Goal: Communication & Community: Participate in discussion

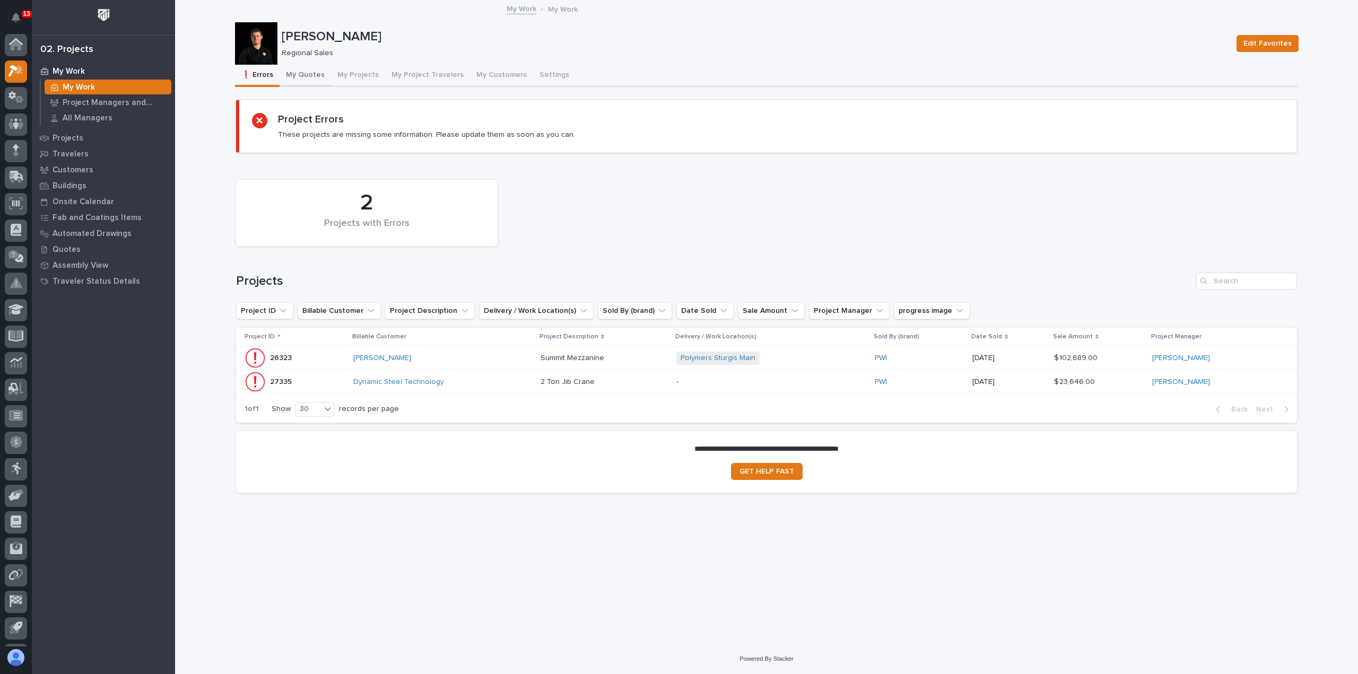
scroll to position [23, 0]
click at [309, 77] on button "My Quotes" at bounding box center [305, 76] width 51 height 22
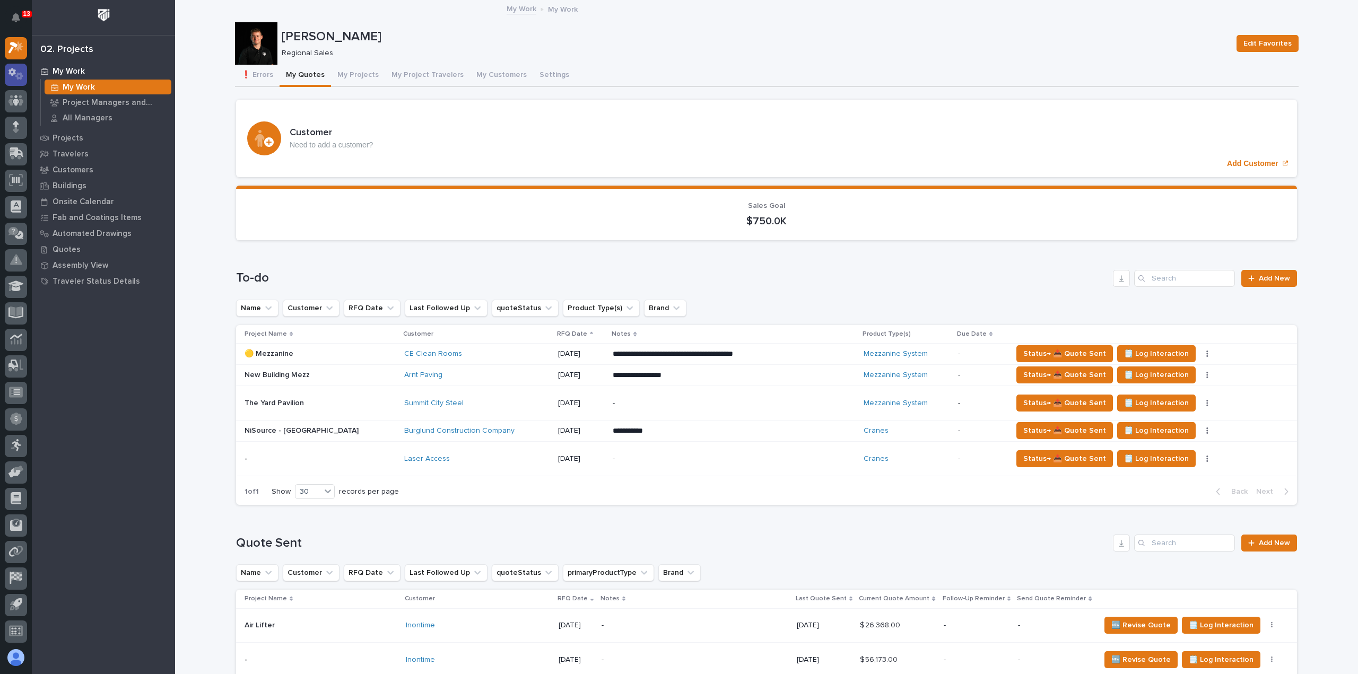
click at [17, 80] on div at bounding box center [16, 75] width 22 height 22
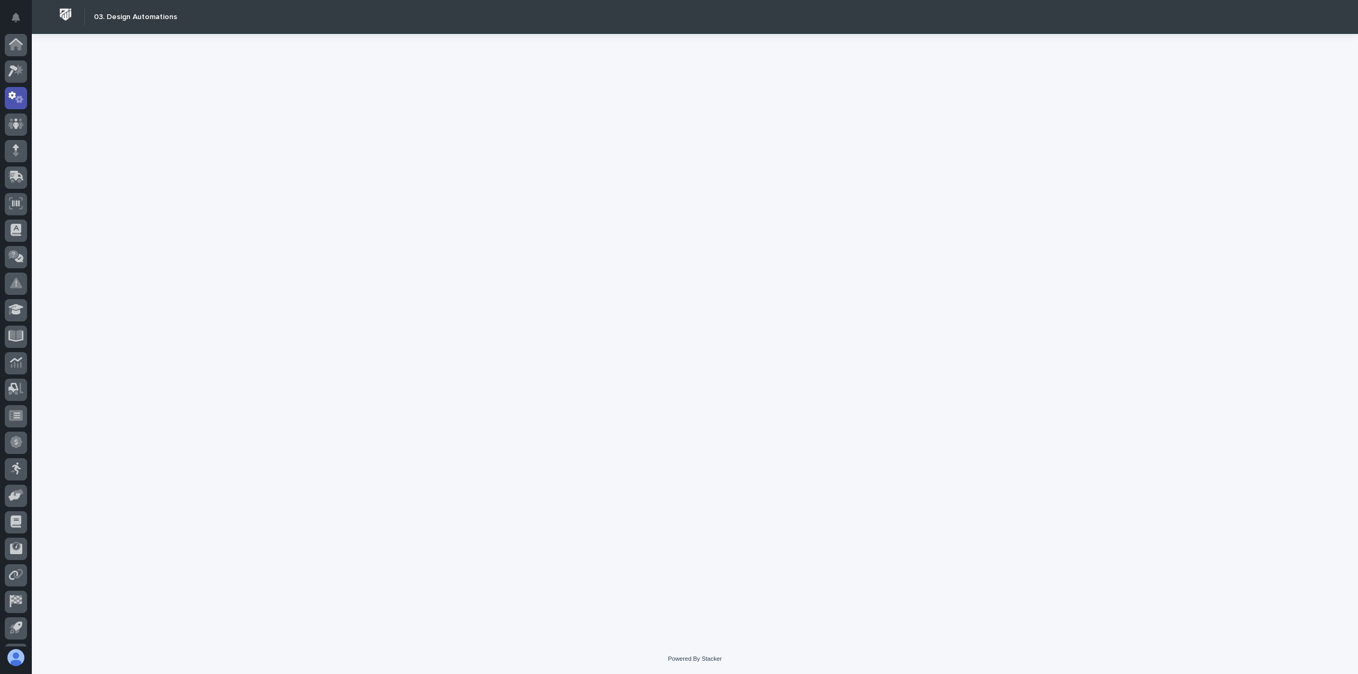
click at [19, 96] on icon at bounding box center [19, 99] width 8 height 7
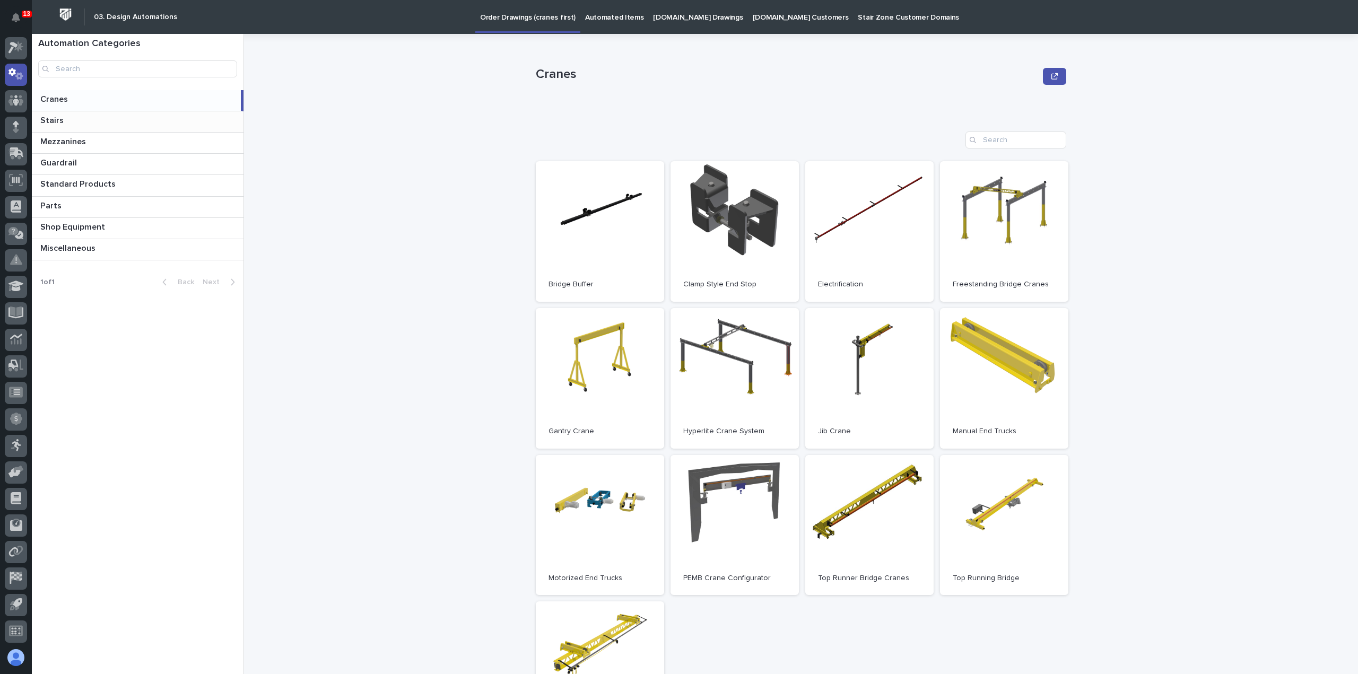
click at [69, 125] on p at bounding box center [139, 121] width 199 height 10
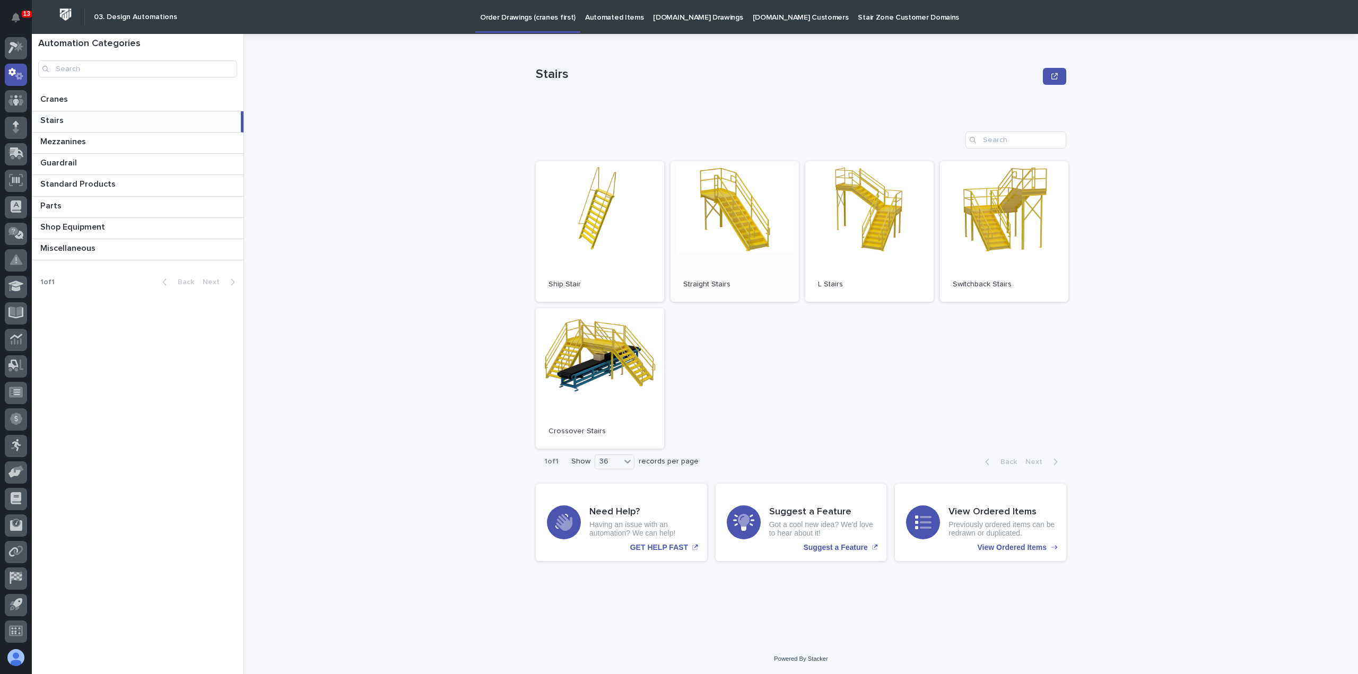
click at [719, 210] on link "Open" at bounding box center [735, 231] width 128 height 141
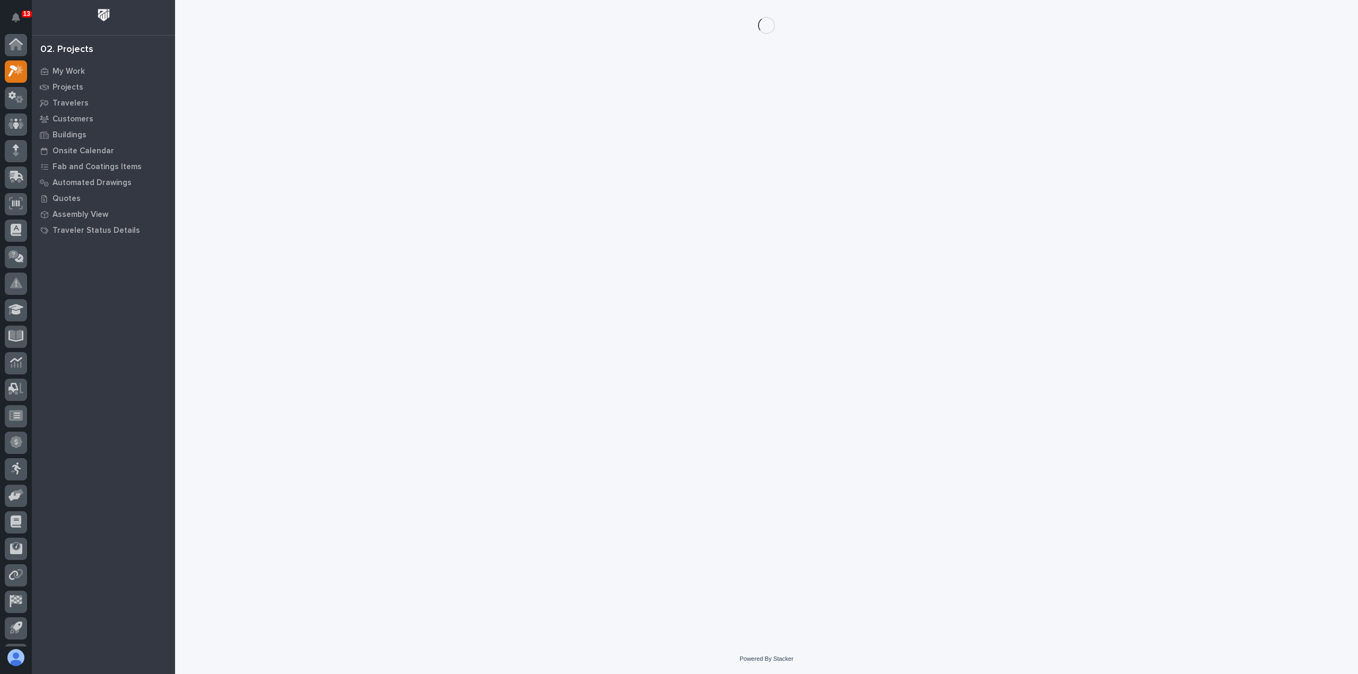
scroll to position [23, 0]
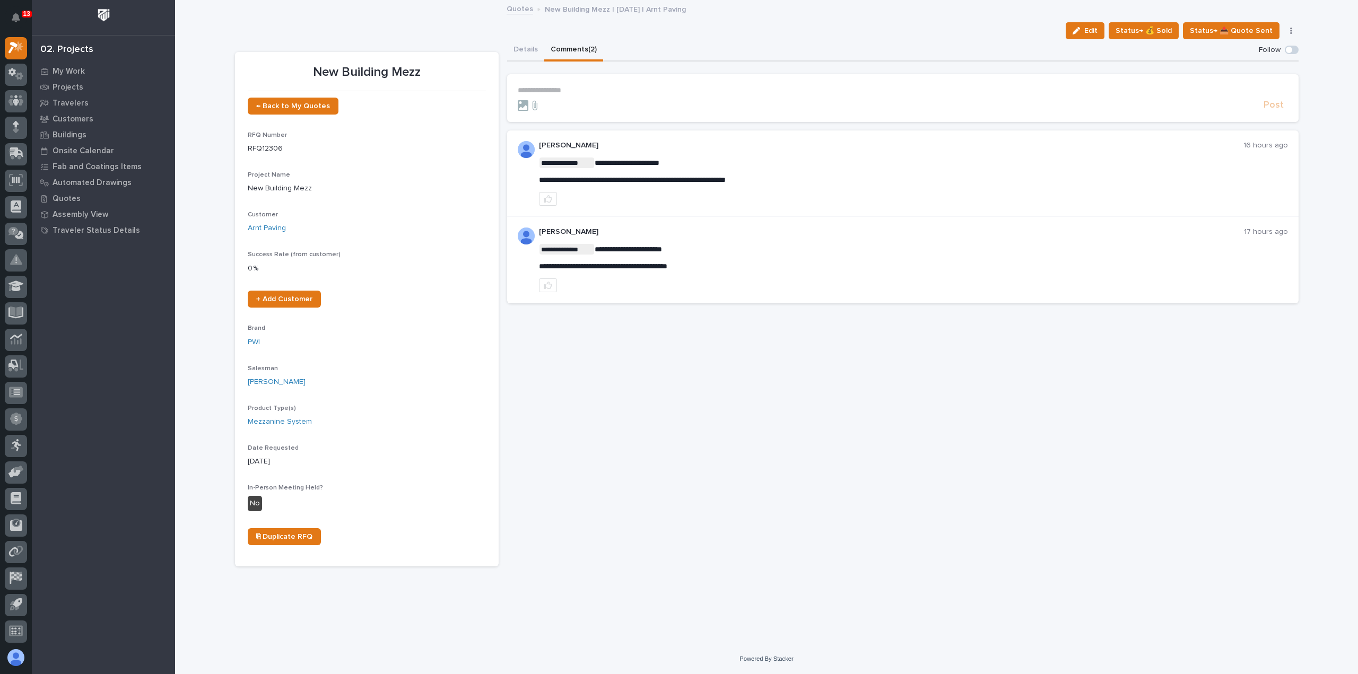
click at [663, 88] on p "**********" at bounding box center [903, 90] width 771 height 9
click at [543, 109] on span "Noah Diaz" at bounding box center [550, 105] width 59 height 7
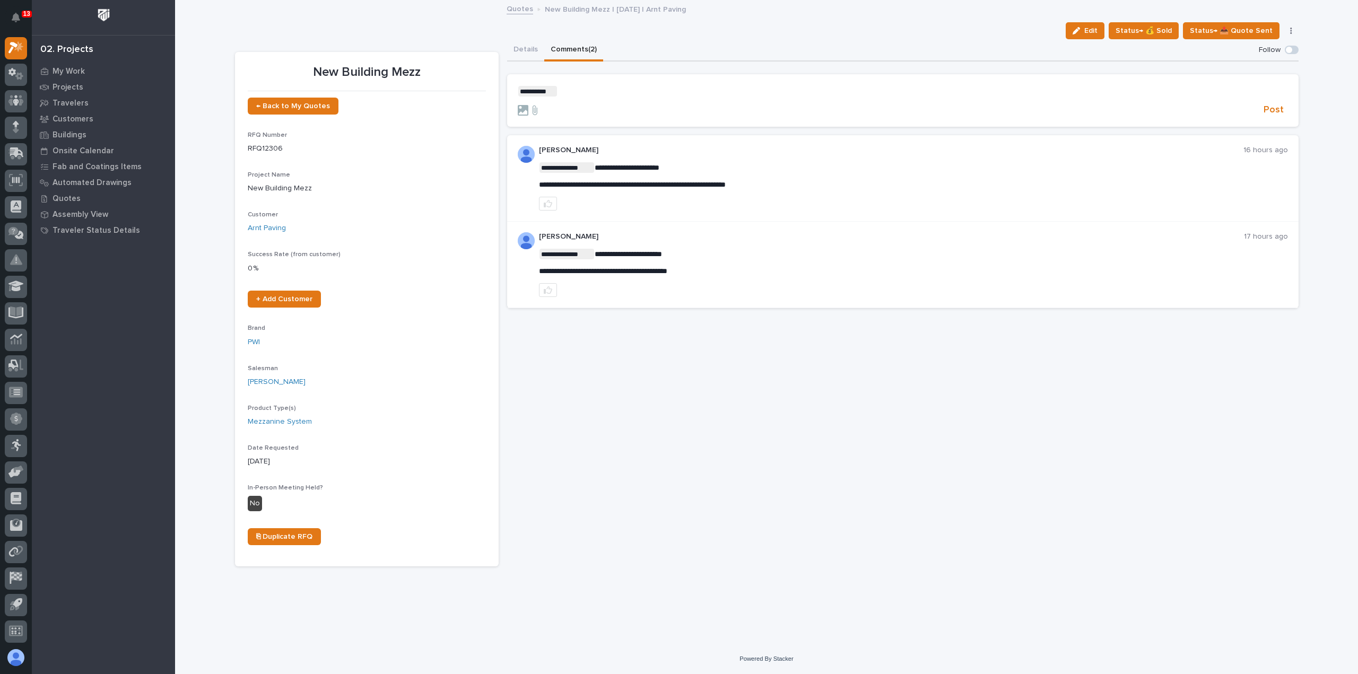
click at [585, 94] on p "﻿ * ********* ﻿ ﻿" at bounding box center [903, 91] width 771 height 11
click at [1267, 108] on span "Post" at bounding box center [1274, 110] width 20 height 12
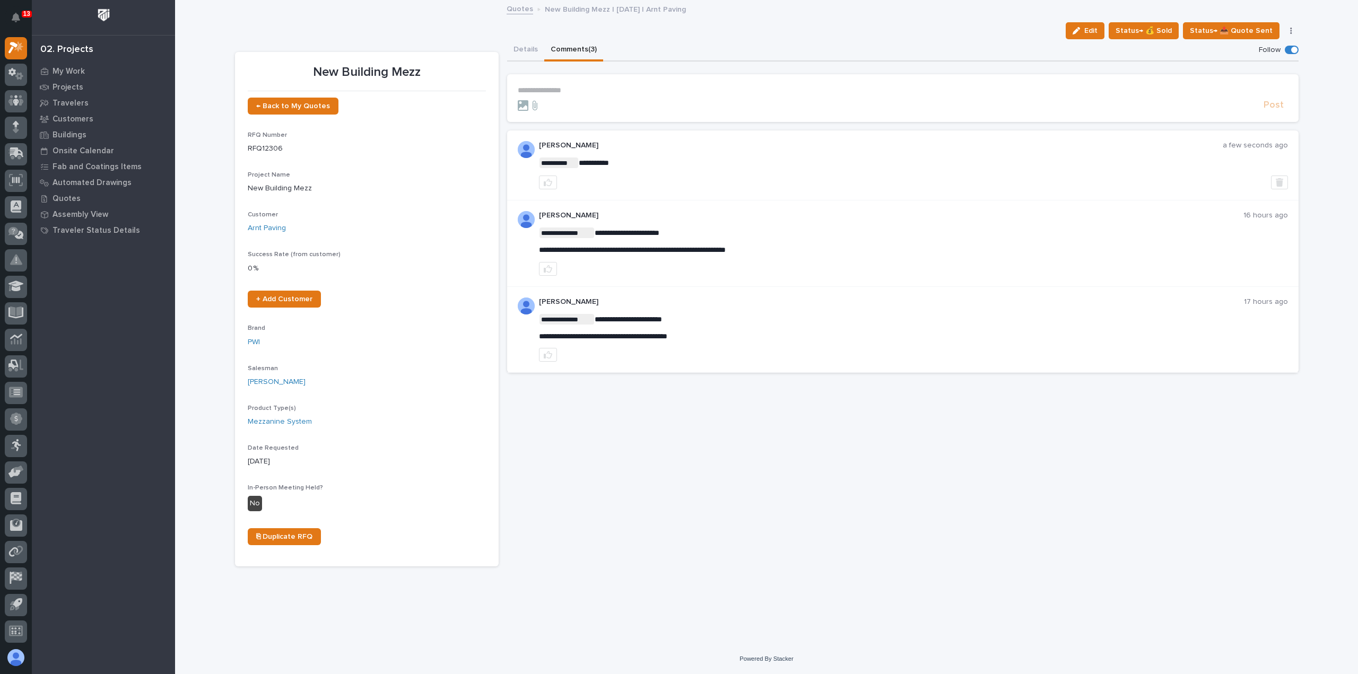
click at [523, 6] on link "Quotes" at bounding box center [520, 8] width 27 height 12
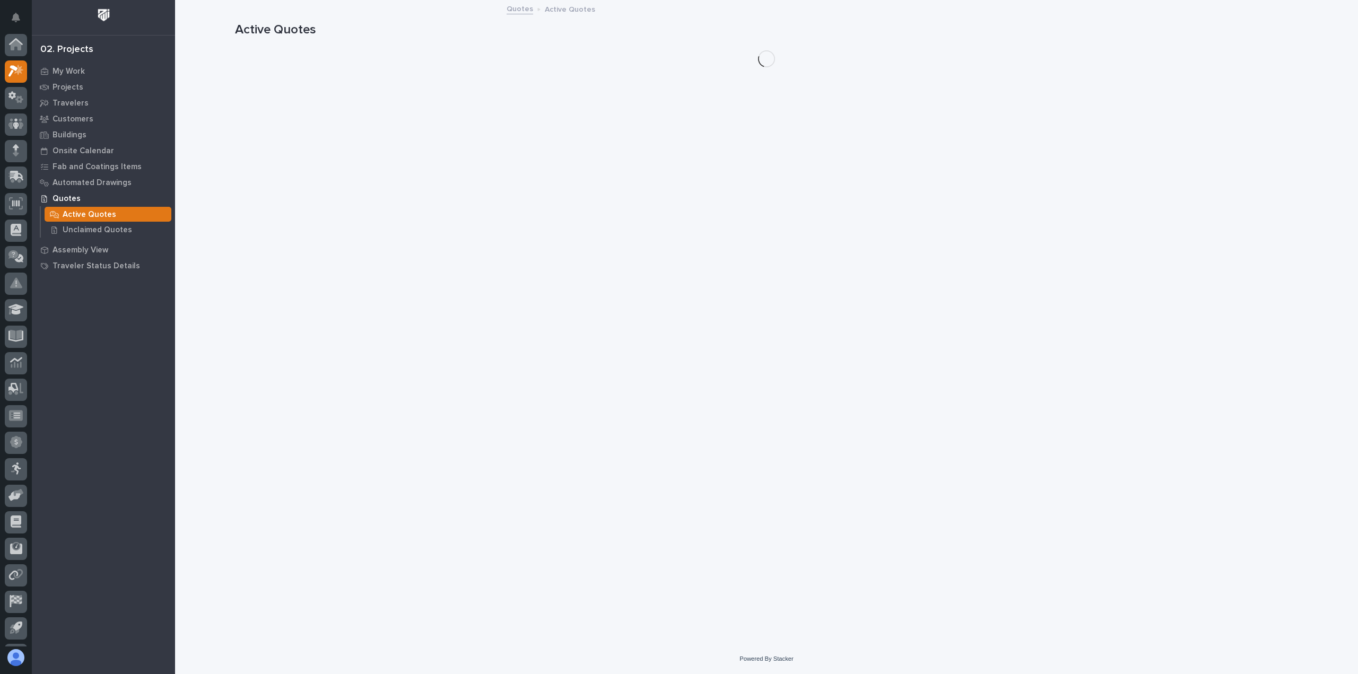
scroll to position [23, 0]
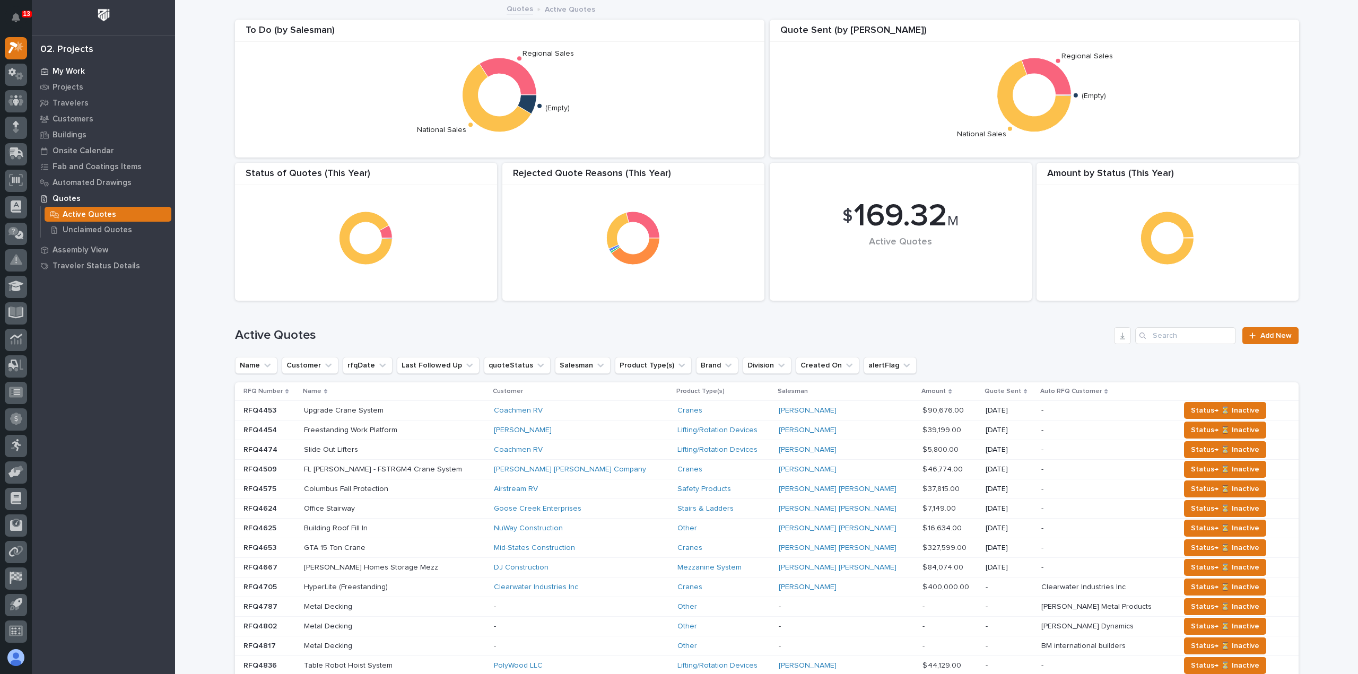
click at [74, 68] on p "My Work" at bounding box center [69, 72] width 32 height 10
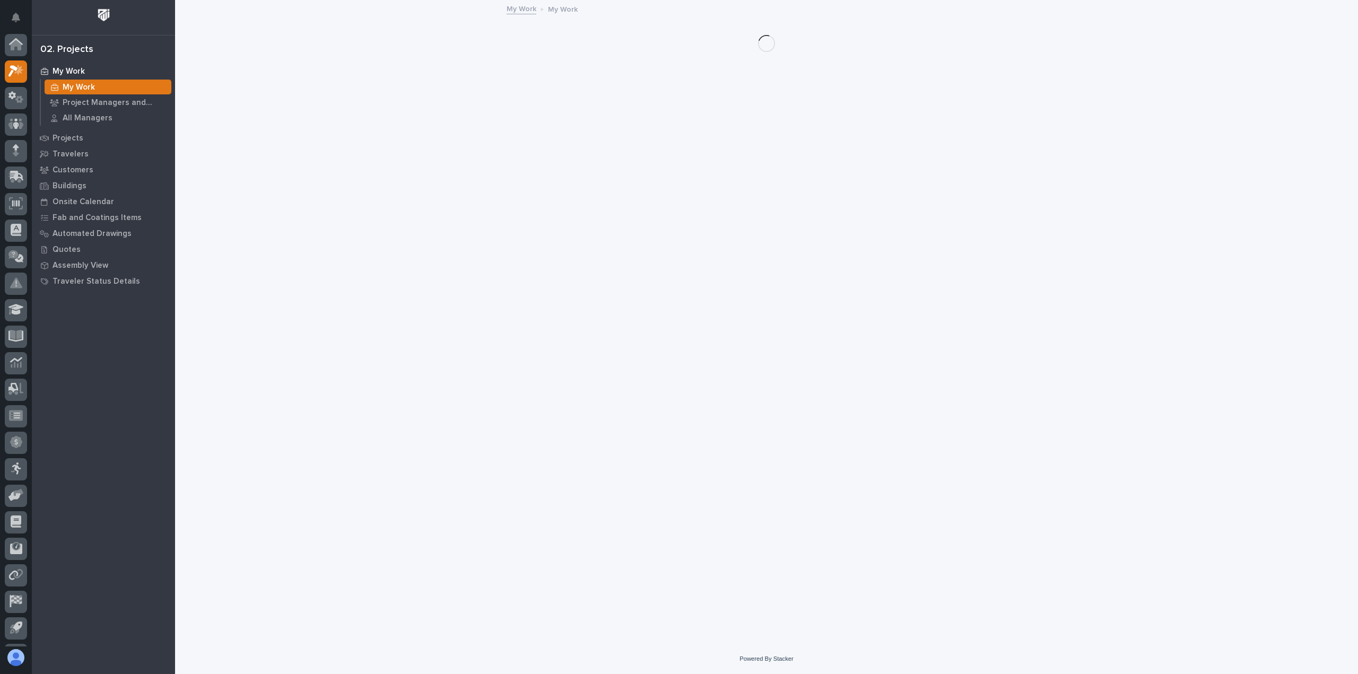
scroll to position [23, 0]
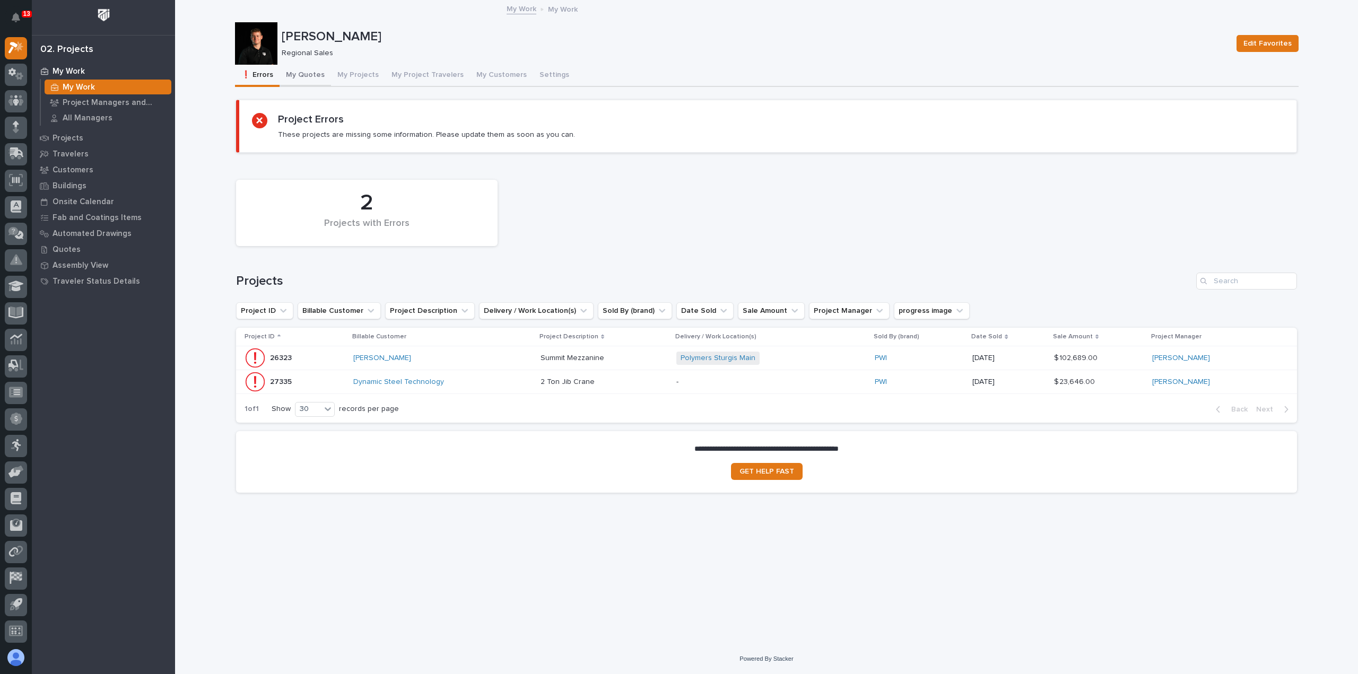
click at [307, 69] on button "My Quotes" at bounding box center [305, 76] width 51 height 22
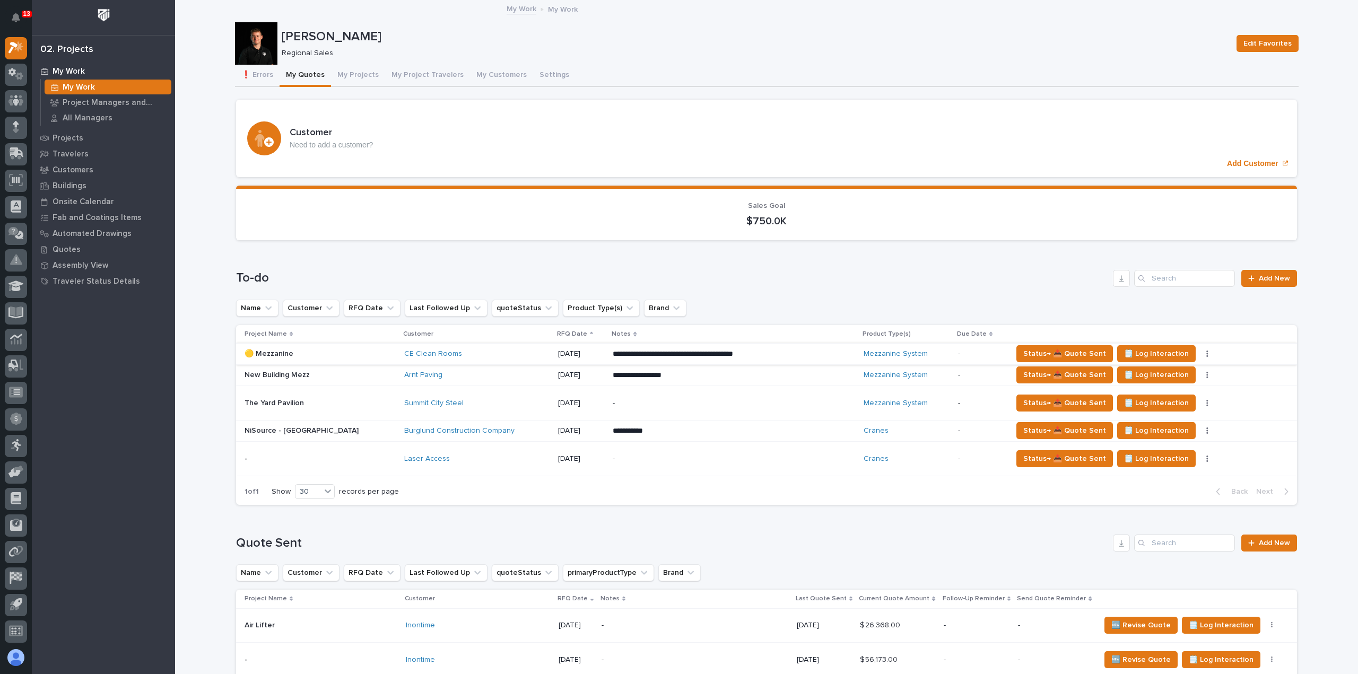
scroll to position [53, 0]
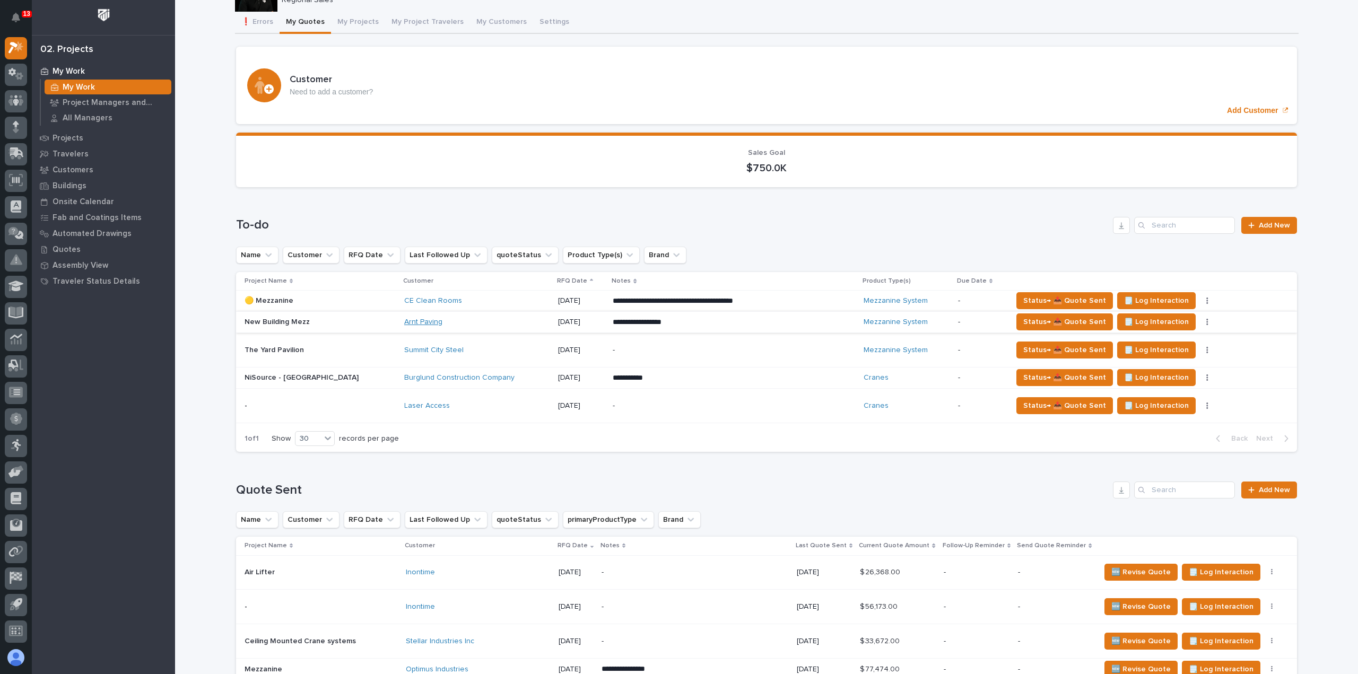
click at [404, 322] on link "Arnt Paving" at bounding box center [423, 322] width 38 height 9
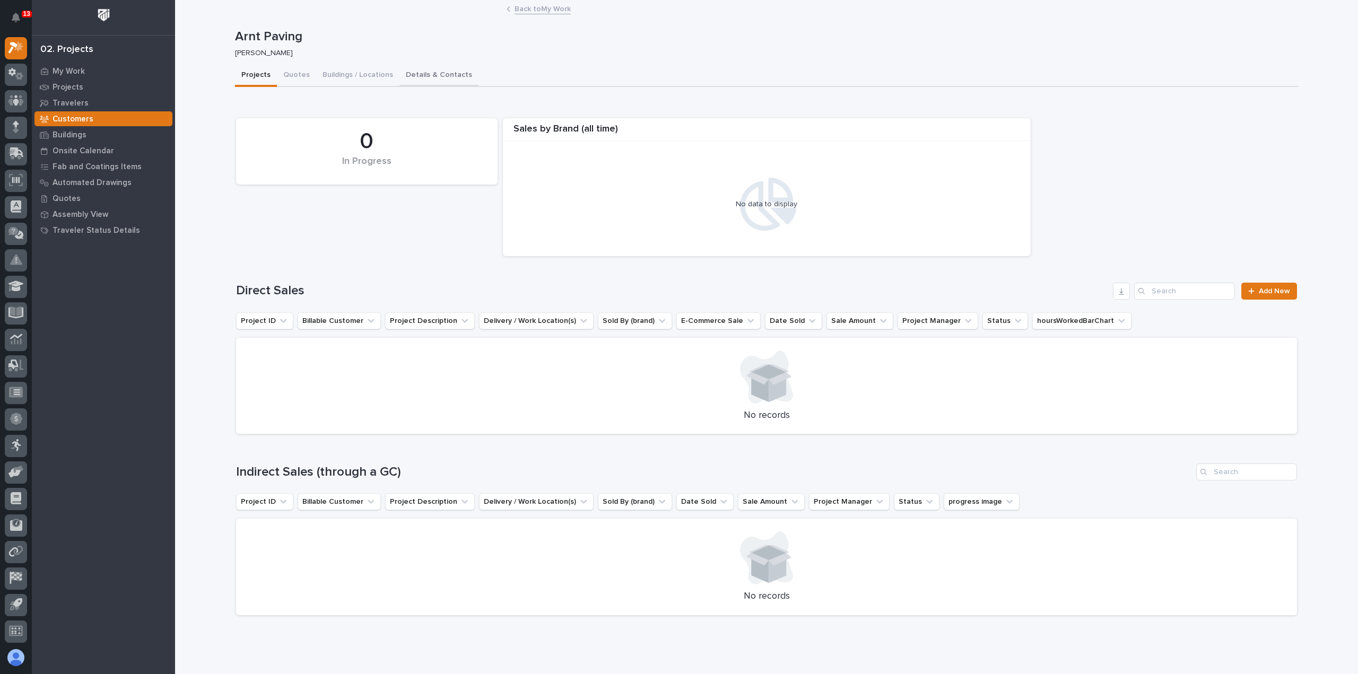
click at [427, 77] on button "Details & Contacts" at bounding box center [439, 76] width 79 height 22
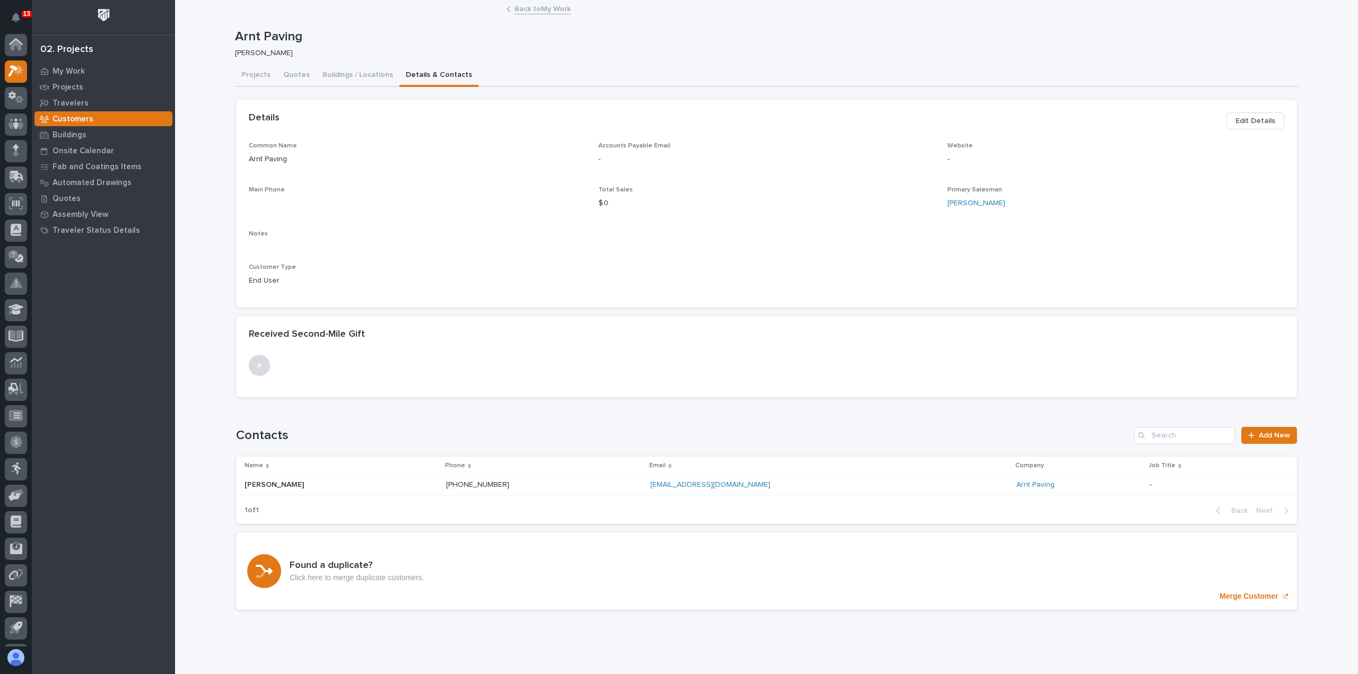
scroll to position [23, 0]
